Goal: Task Accomplishment & Management: Use online tool/utility

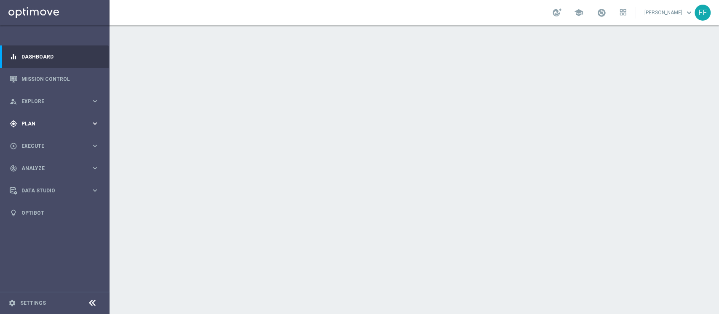
click at [39, 116] on div "gps_fixed Plan keyboard_arrow_right" at bounding box center [54, 123] width 109 height 22
click at [48, 140] on link "Target Groups" at bounding box center [55, 141] width 66 height 7
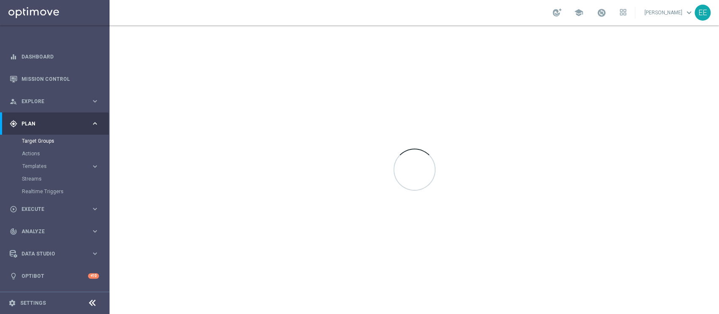
click at [34, 163] on button "Templates keyboard_arrow_right" at bounding box center [61, 166] width 78 height 7
click at [43, 177] on link "Optimail" at bounding box center [57, 179] width 62 height 7
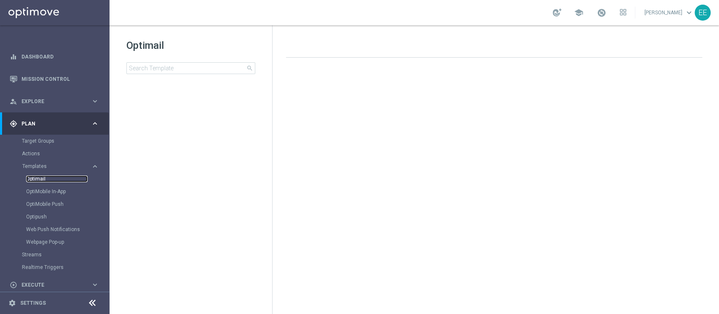
click at [43, 177] on link "Optimail" at bounding box center [57, 179] width 62 height 7
click at [408, 124] on div at bounding box center [498, 170] width 440 height 225
click at [479, 13] on div "school Edoardo Ellena keyboard_arrow_down EE" at bounding box center [415, 12] width 610 height 25
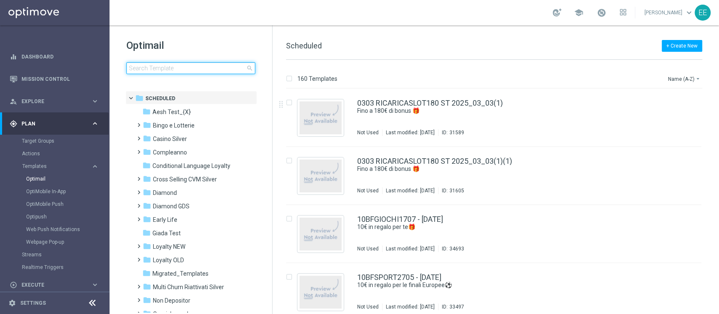
click at [175, 72] on input at bounding box center [190, 68] width 129 height 12
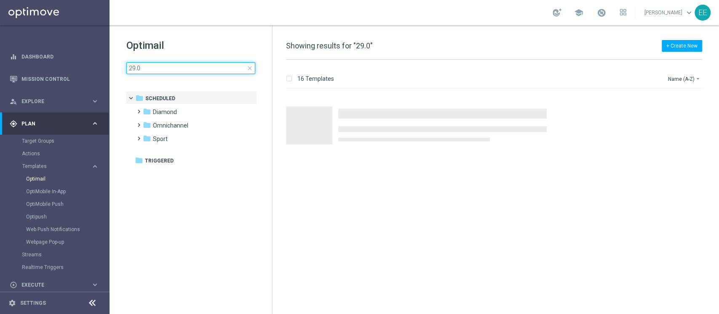
type input "29.08"
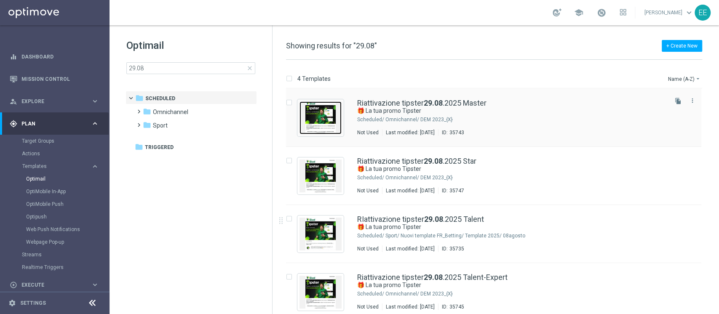
click at [324, 115] on img "Press SPACE to select this row." at bounding box center [321, 118] width 42 height 33
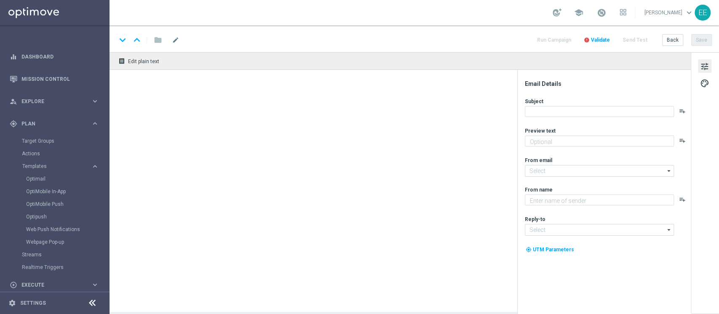
type textarea "Sblocca la tua Freebet e un [PERSON_NAME] bonus"
type input "[EMAIL_ADDRESS][DOMAIN_NAME]"
type textarea "Sisal"
type input "[EMAIL_ADDRESS][DOMAIN_NAME]"
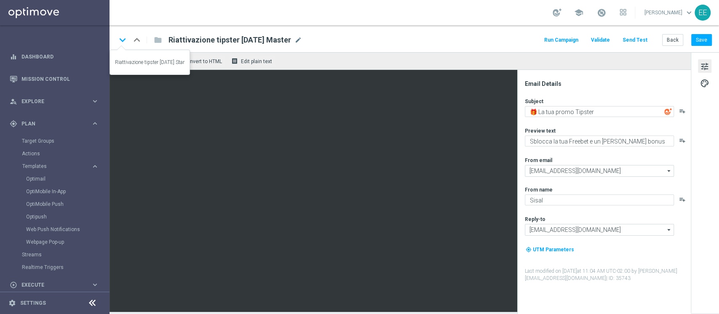
click at [124, 39] on icon "keyboard_arrow_down" at bounding box center [122, 40] width 13 height 13
click at [122, 40] on icon "keyboard_arrow_down" at bounding box center [122, 40] width 13 height 13
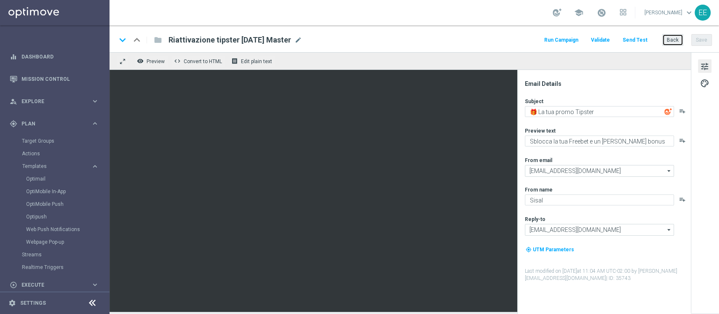
click at [669, 35] on button "Back" at bounding box center [672, 40] width 21 height 12
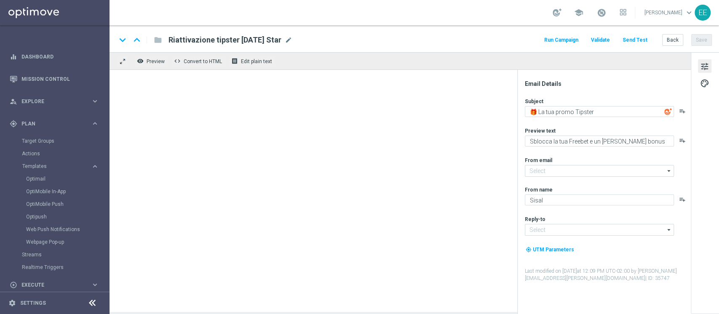
type input "[EMAIL_ADDRESS][DOMAIN_NAME]"
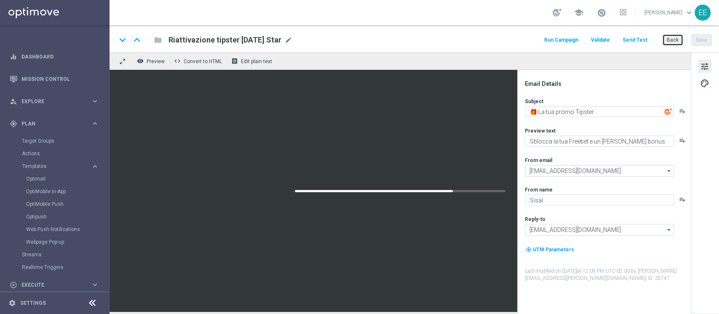
click at [676, 39] on button "Back" at bounding box center [672, 40] width 21 height 12
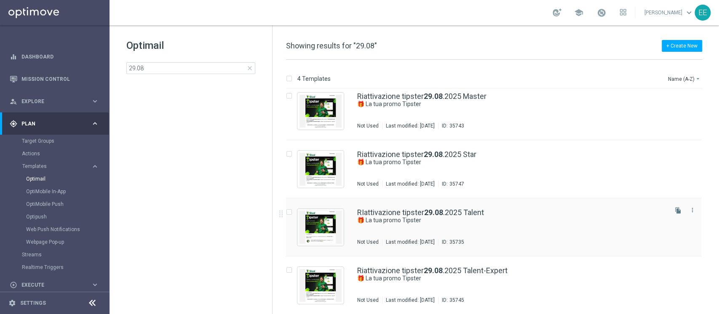
scroll to position [7, 0]
click at [319, 273] on img "Press SPACE to select this row." at bounding box center [321, 285] width 42 height 33
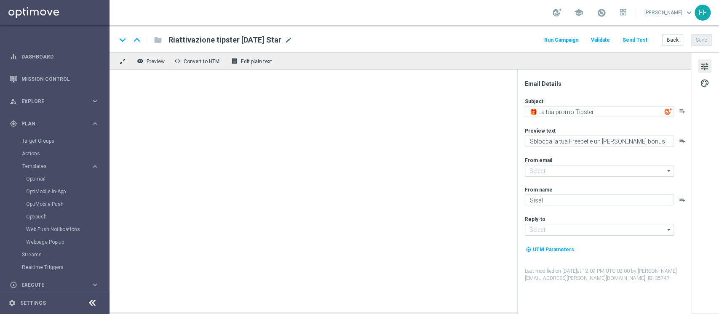
type input "[EMAIL_ADDRESS][DOMAIN_NAME]"
click at [673, 42] on button "Back" at bounding box center [672, 40] width 21 height 12
